Goal: Information Seeking & Learning: Learn about a topic

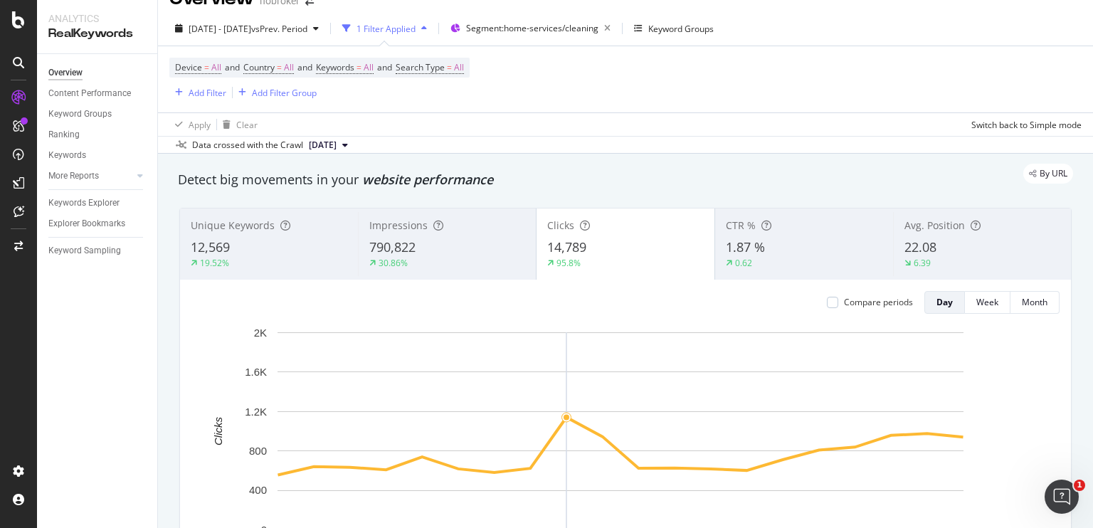
scroll to position [28, 0]
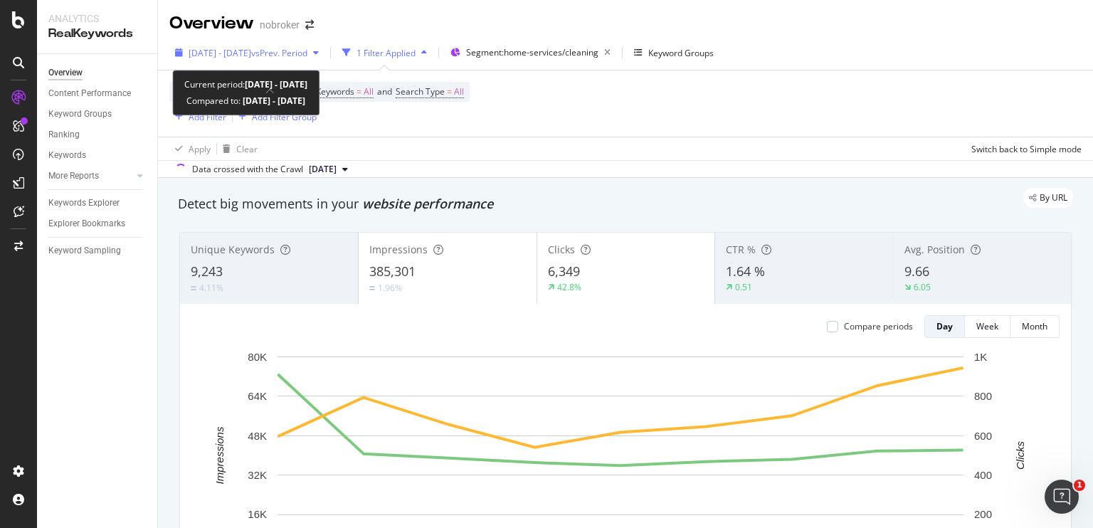
click at [251, 54] on span "[DATE] - [DATE]" at bounding box center [220, 53] width 63 height 12
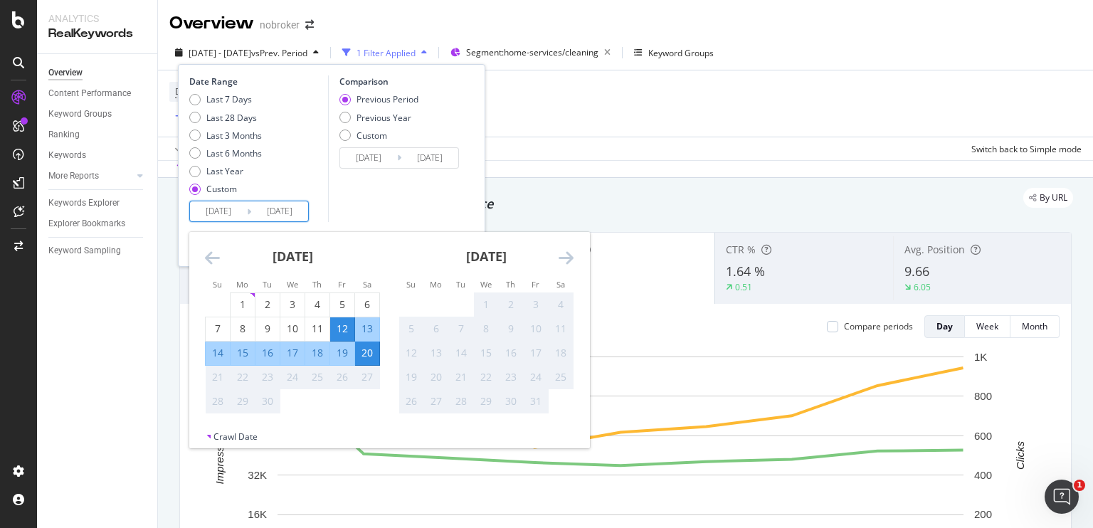
click at [233, 216] on input "[DATE]" at bounding box center [218, 211] width 57 height 20
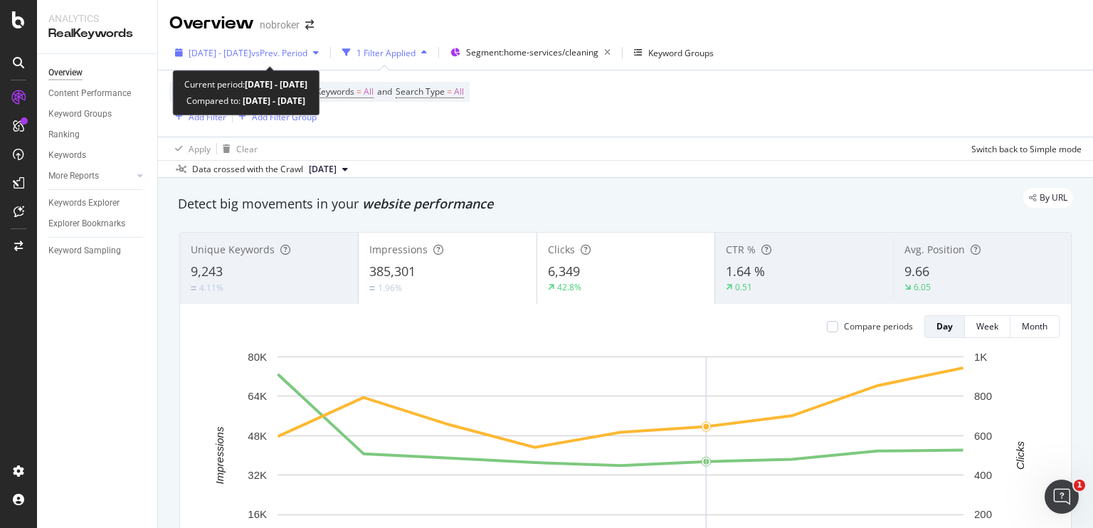
click at [241, 48] on span "[DATE] - [DATE]" at bounding box center [220, 53] width 63 height 12
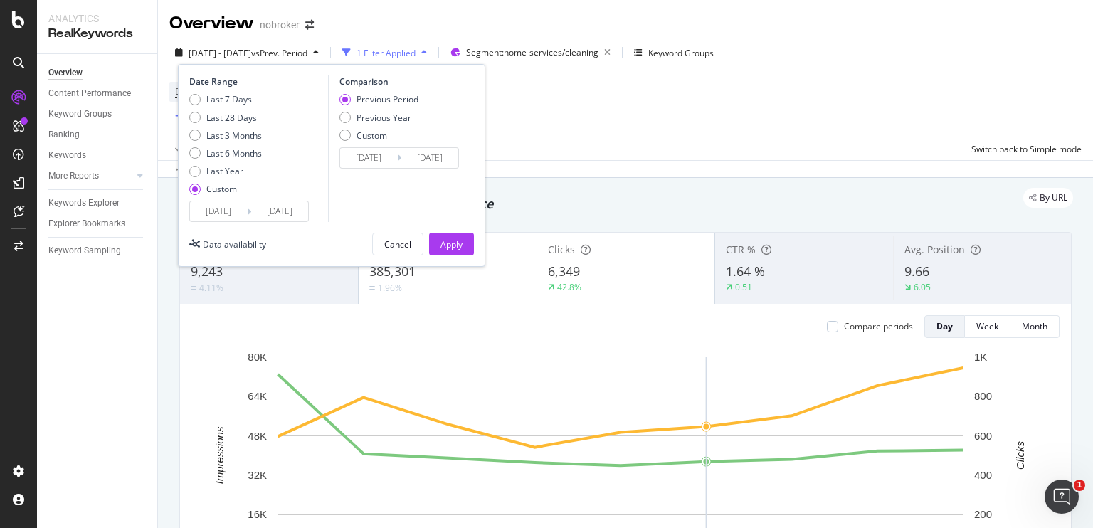
click at [213, 210] on input "[DATE]" at bounding box center [218, 211] width 57 height 20
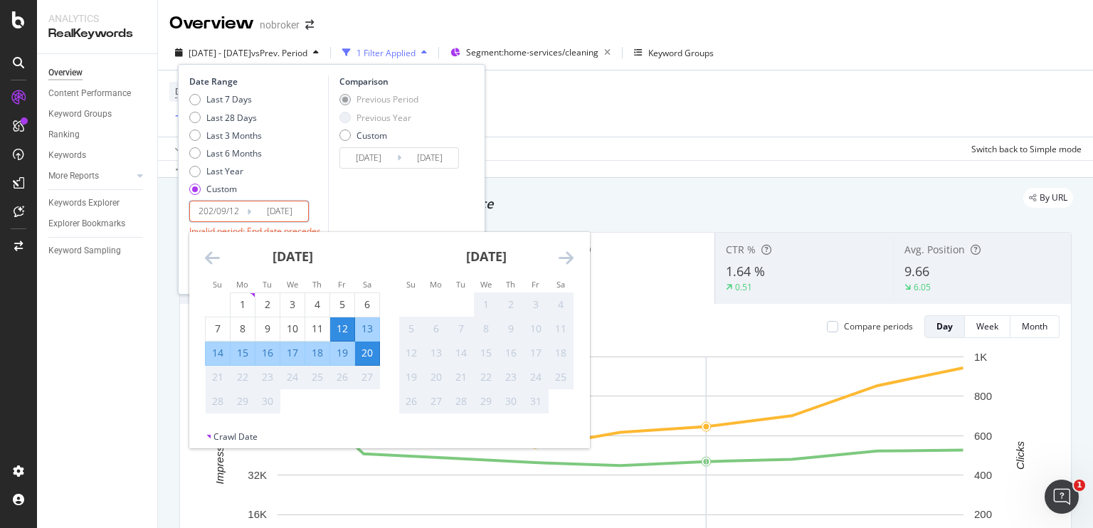
type input "[DATE]"
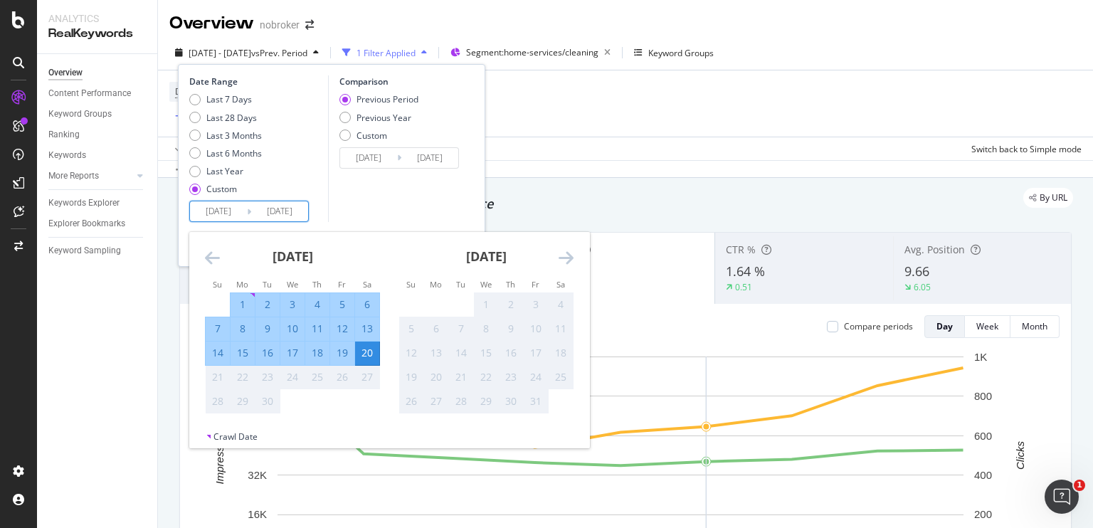
click at [238, 209] on input "[DATE]" at bounding box center [218, 211] width 57 height 20
type input "[DATE]"
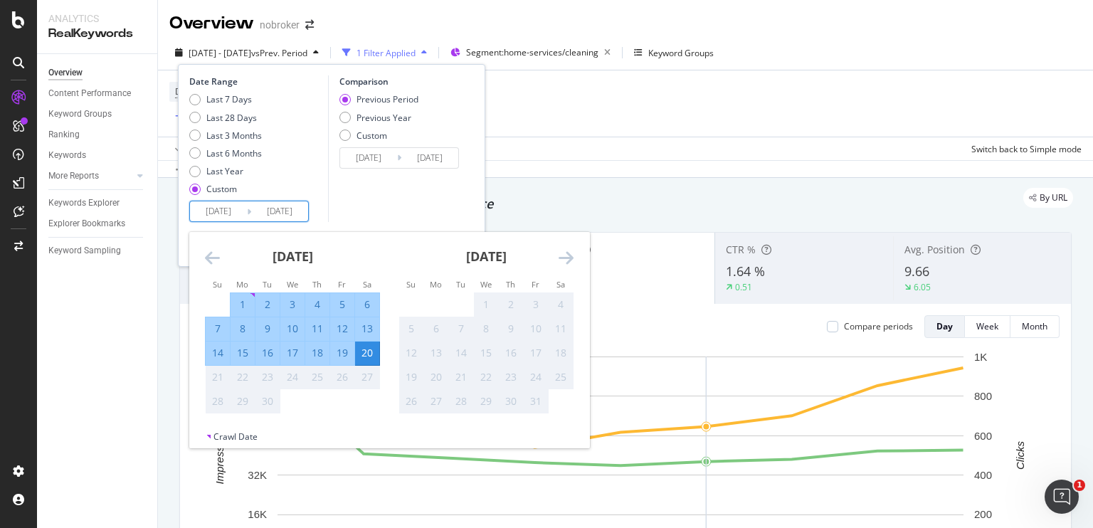
click at [277, 209] on input "[DATE]" at bounding box center [279, 211] width 57 height 20
type input "[DATE]"
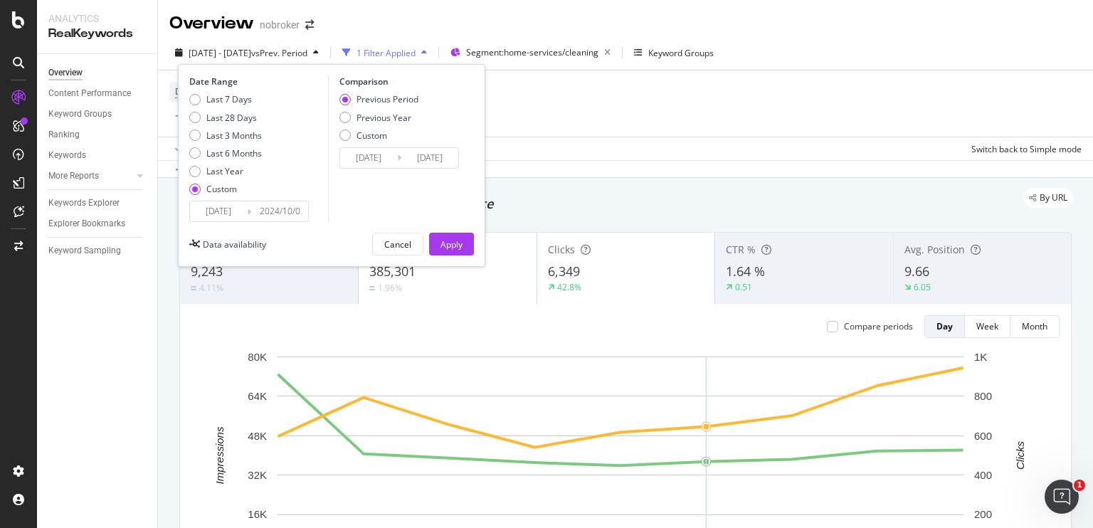
type input "[DATE]"
click at [357, 199] on div "Comparison Previous Period Previous Year Custom [DATE] Navigate forward to inte…" at bounding box center [395, 148] width 135 height 147
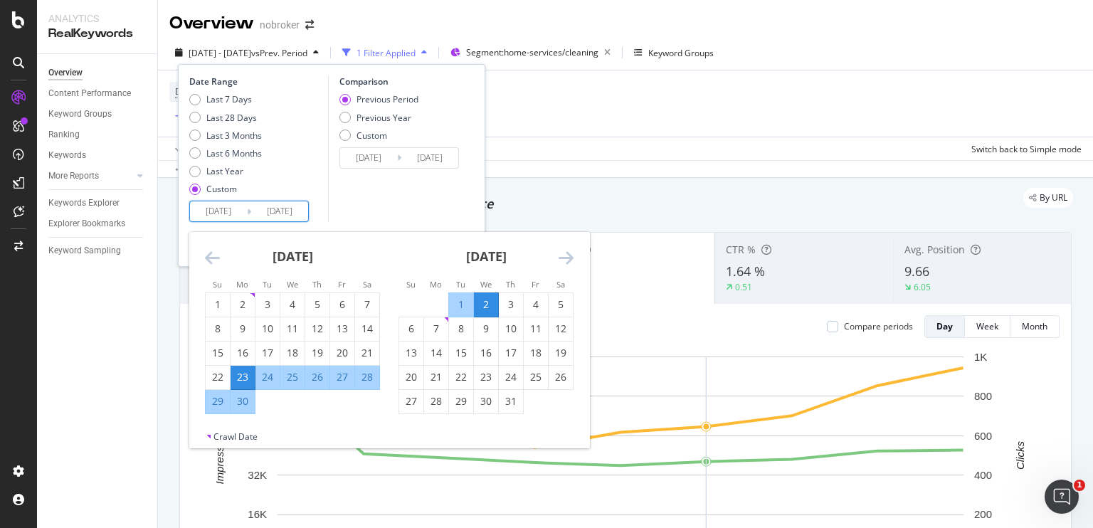
click at [230, 210] on input "[DATE]" at bounding box center [218, 211] width 57 height 20
click at [400, 212] on div "Comparison Previous Period Previous Year Custom [DATE] Navigate forward to inte…" at bounding box center [395, 148] width 135 height 147
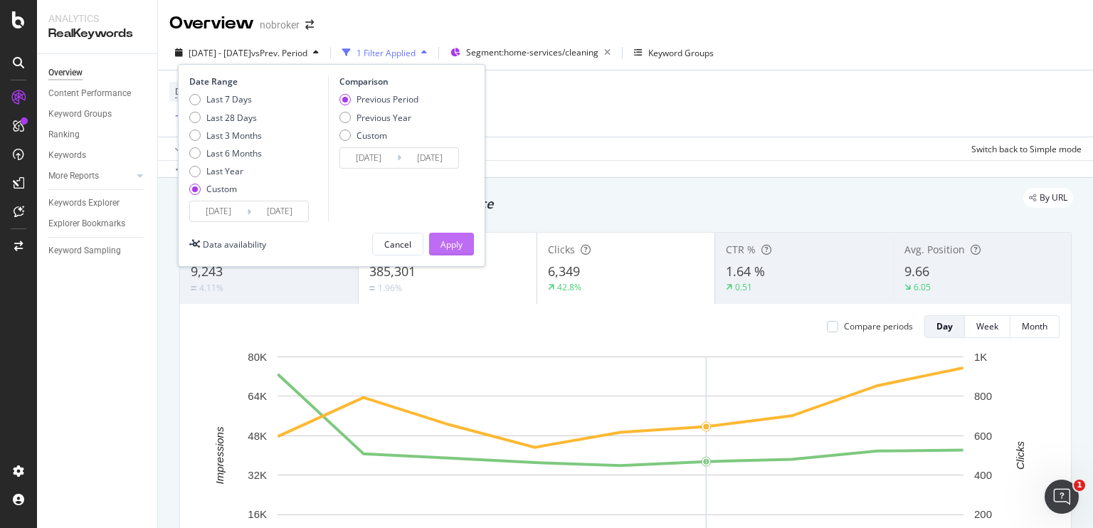
click at [461, 241] on div "Apply" at bounding box center [452, 244] width 22 height 12
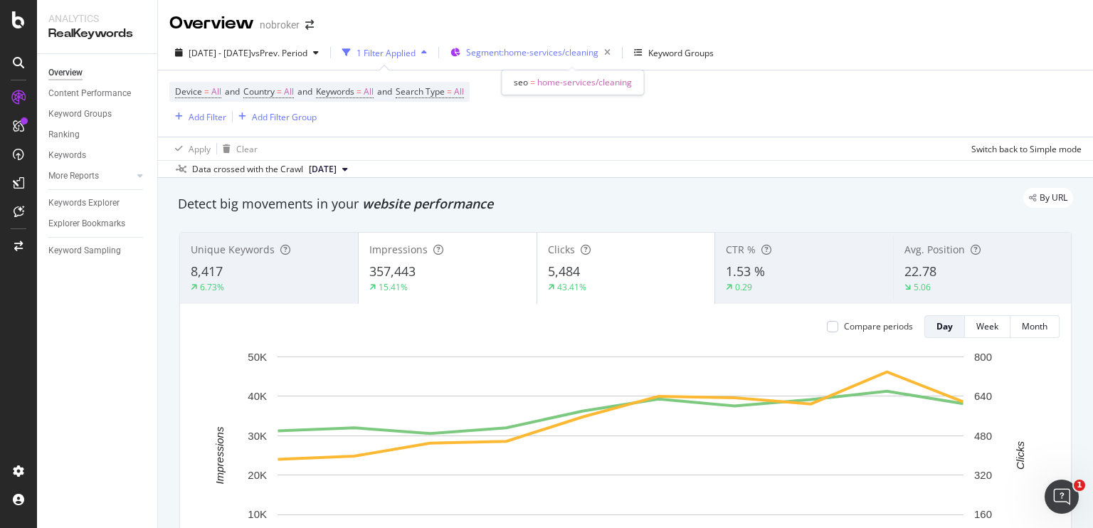
click at [547, 58] on span "Segment: home-services/cleaning" at bounding box center [532, 52] width 132 height 12
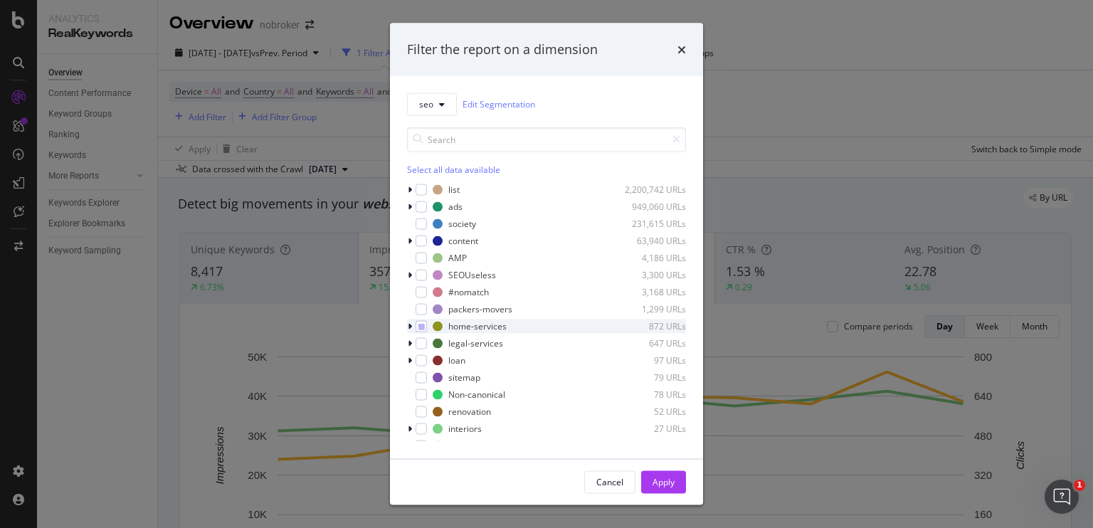
click at [409, 327] on icon "modal" at bounding box center [410, 326] width 4 height 9
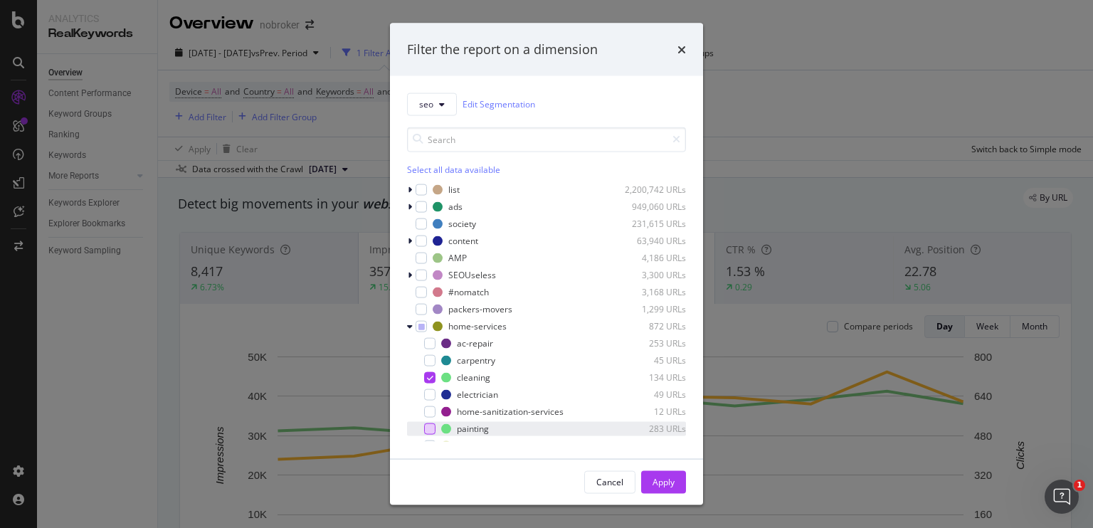
drag, startPoint x: 432, startPoint y: 378, endPoint x: 433, endPoint y: 429, distance: 51.3
click at [433, 429] on div "ac-repair 253 URLs carpentry 45 URLs cleaning 134 URLs electrician 49 URLs home…" at bounding box center [546, 420] width 279 height 168
click at [433, 429] on div "modal" at bounding box center [429, 428] width 11 height 11
click at [431, 378] on icon "modal" at bounding box center [430, 377] width 6 height 7
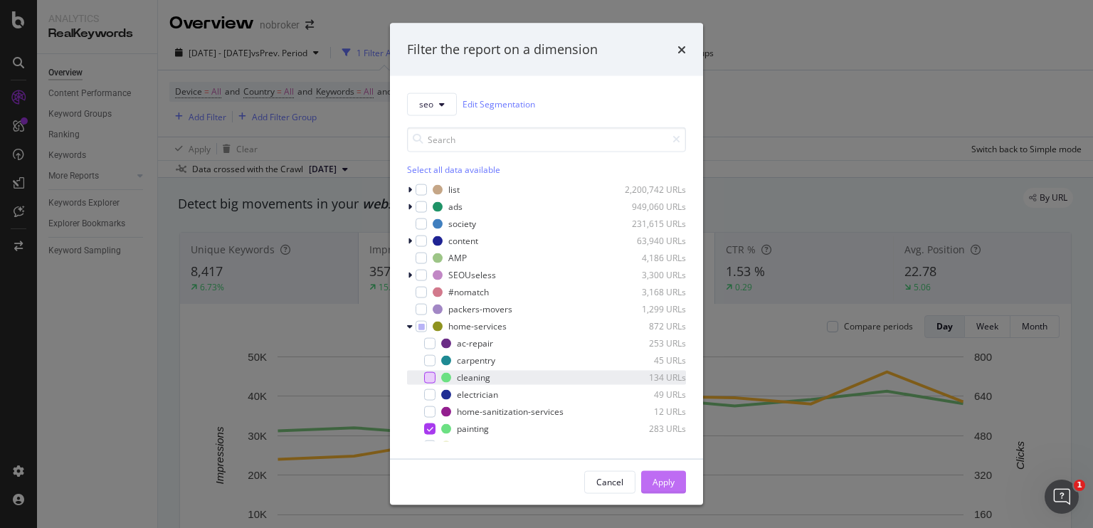
click at [660, 478] on div "Apply" at bounding box center [664, 482] width 22 height 12
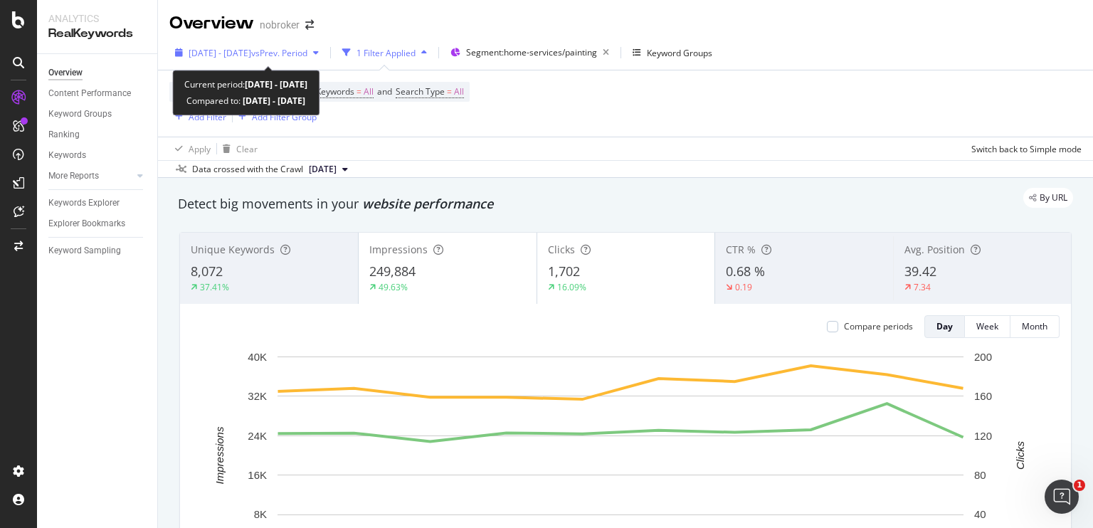
click at [251, 58] on span "[DATE] - [DATE]" at bounding box center [220, 53] width 63 height 12
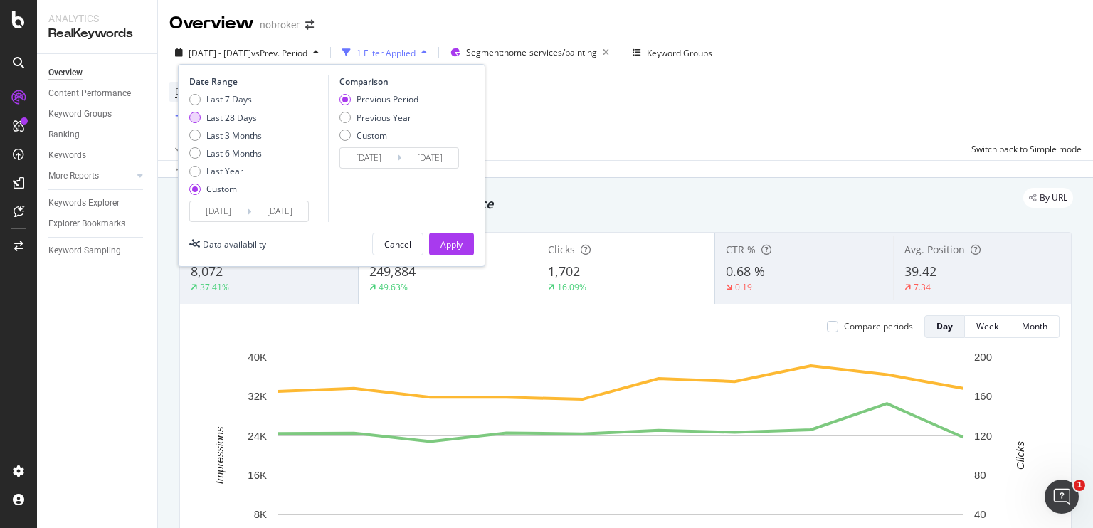
click at [191, 116] on div "Last 28 Days" at bounding box center [194, 117] width 11 height 11
type input "[DATE]"
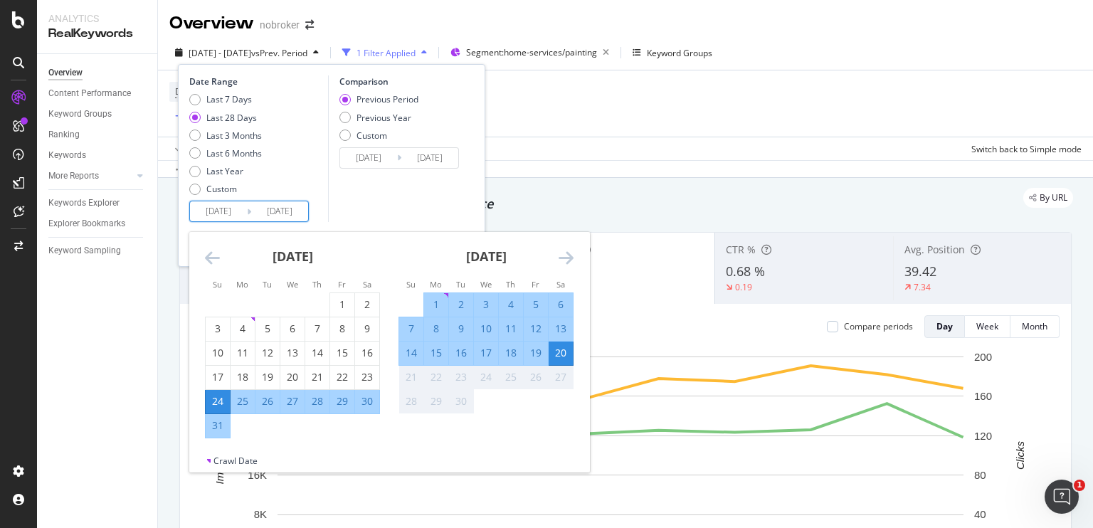
click at [223, 210] on input "[DATE]" at bounding box center [218, 211] width 57 height 20
click at [532, 329] on div "12" at bounding box center [536, 329] width 24 height 14
type input "[DATE]"
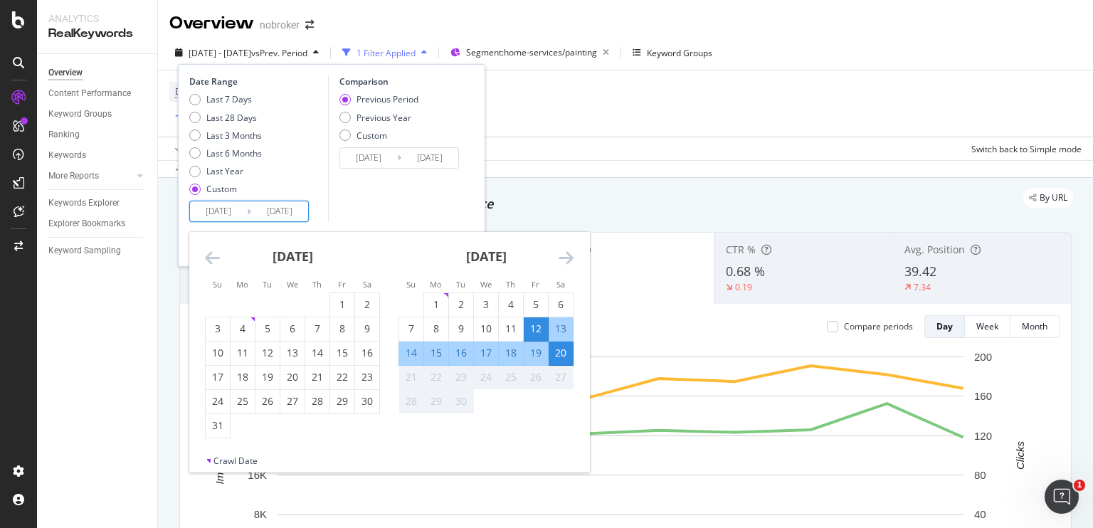
click at [563, 349] on div "20" at bounding box center [561, 353] width 24 height 14
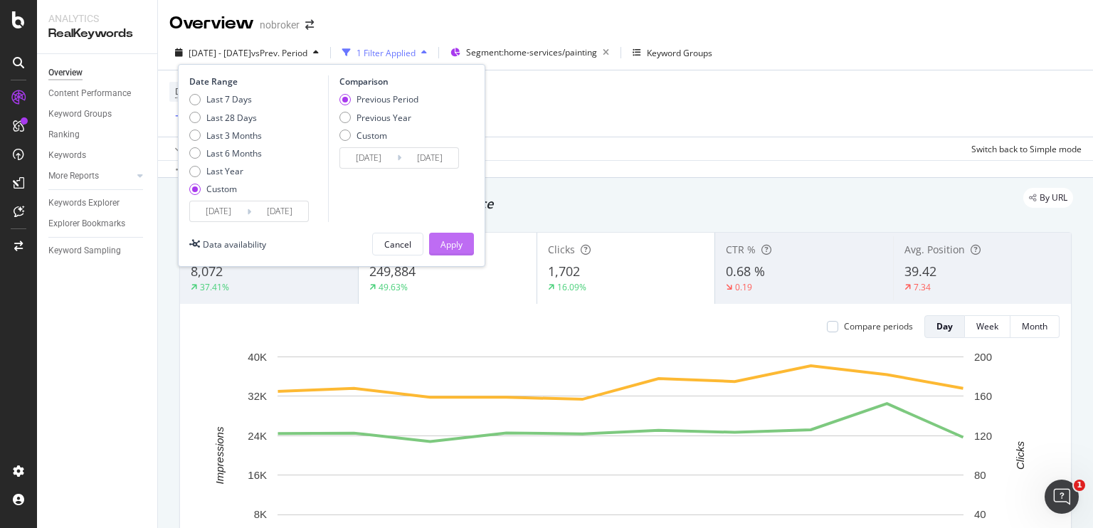
click at [449, 243] on div "Apply" at bounding box center [452, 244] width 22 height 12
